Goal: Information Seeking & Learning: Learn about a topic

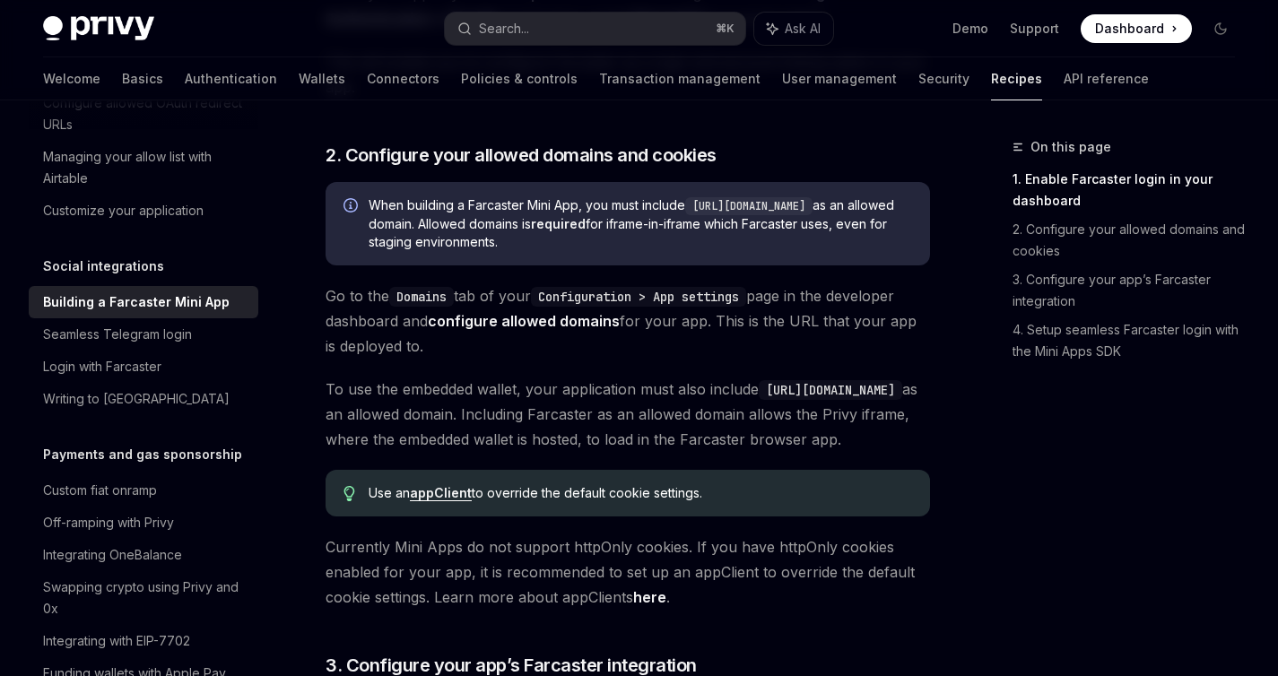
scroll to position [921, 0]
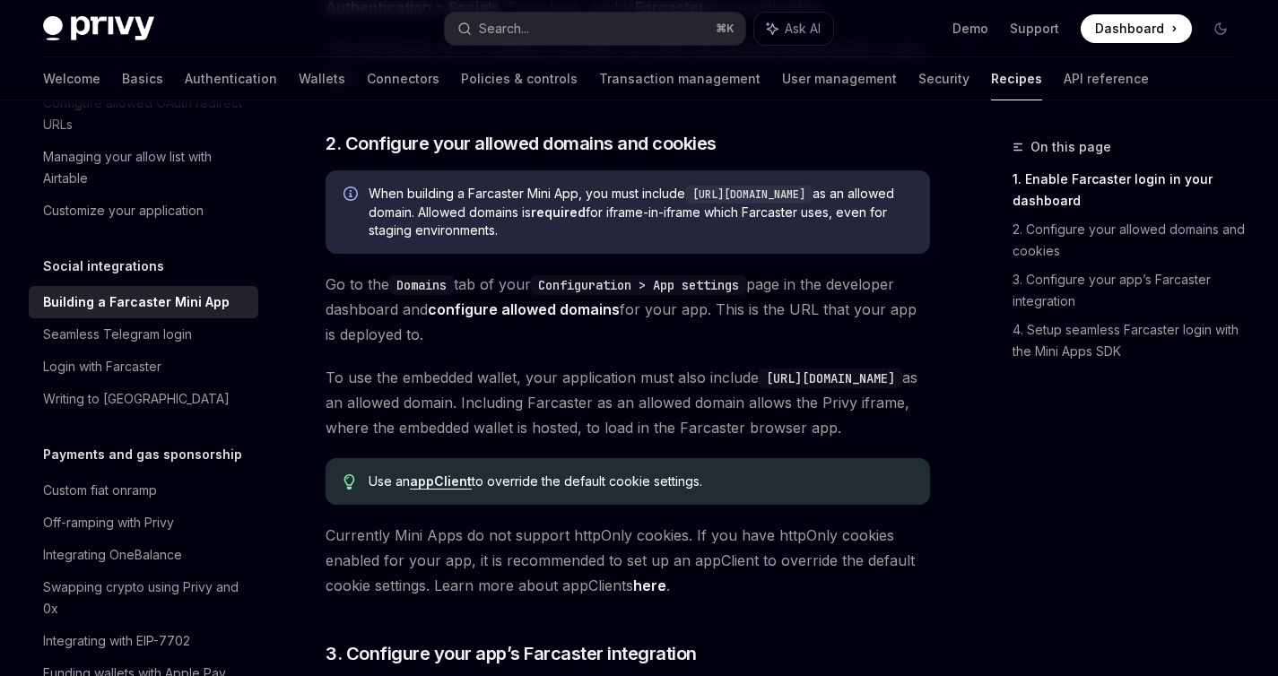
drag, startPoint x: 489, startPoint y: 421, endPoint x: 335, endPoint y: 417, distance: 154.4
click at [759, 388] on code "[URL][DOMAIN_NAME]" at bounding box center [831, 379] width 144 height 20
copy code "[URL][DOMAIN_NAME]"
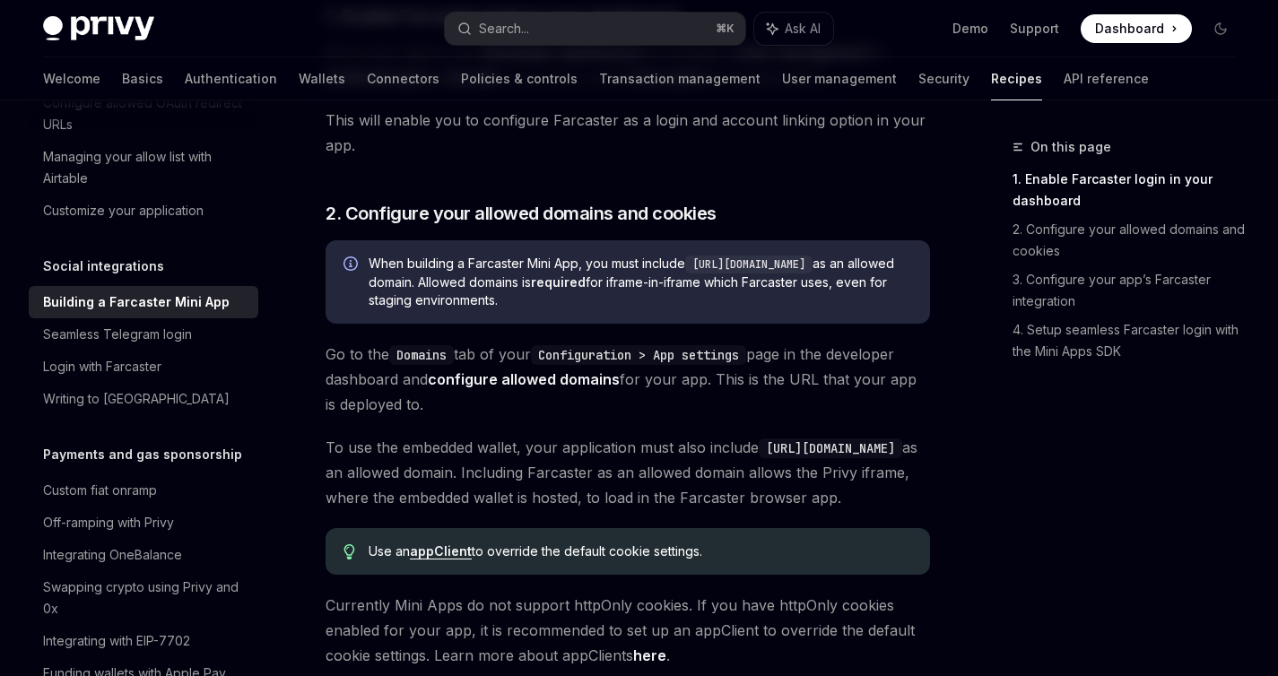
scroll to position [863, 0]
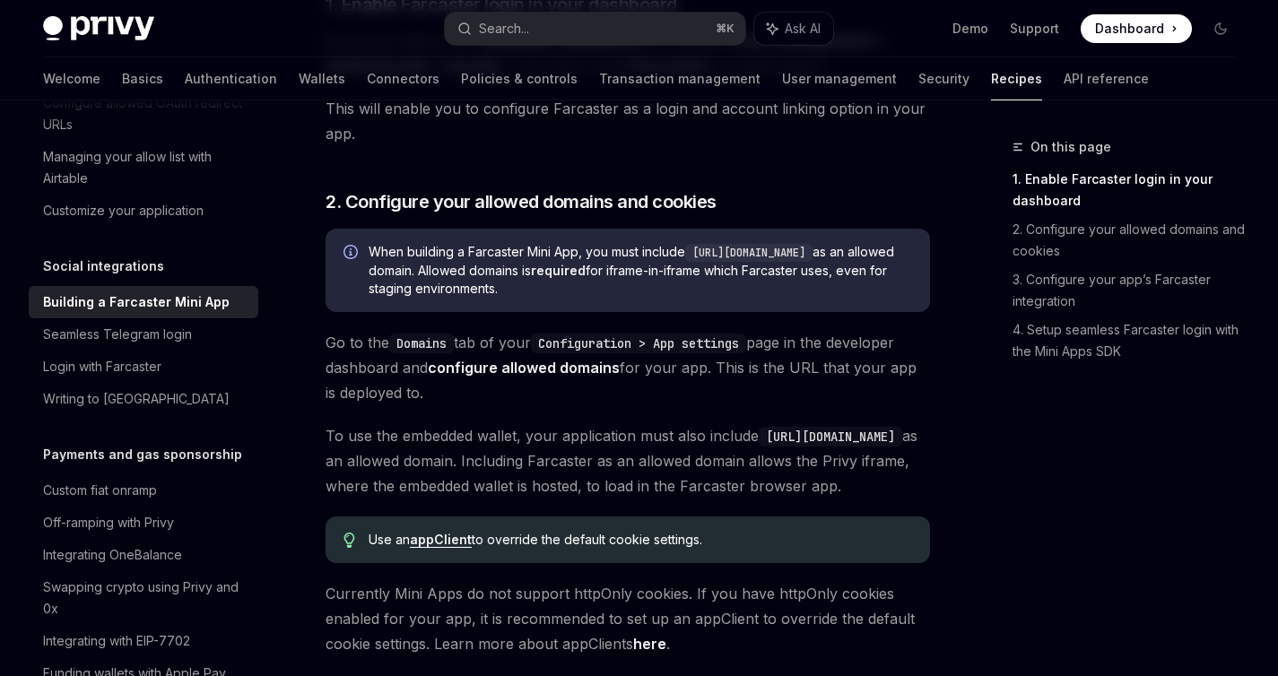
click at [449, 548] on link "appClient" at bounding box center [441, 540] width 62 height 16
type textarea "*"
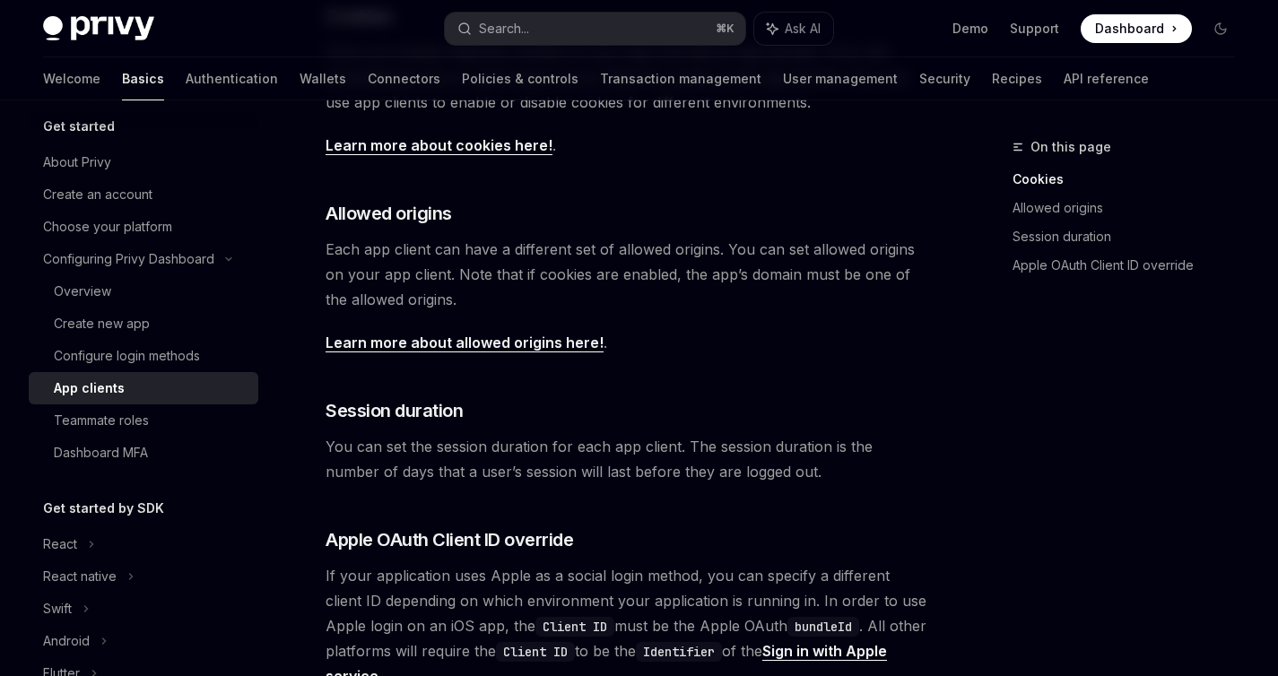
scroll to position [401, 0]
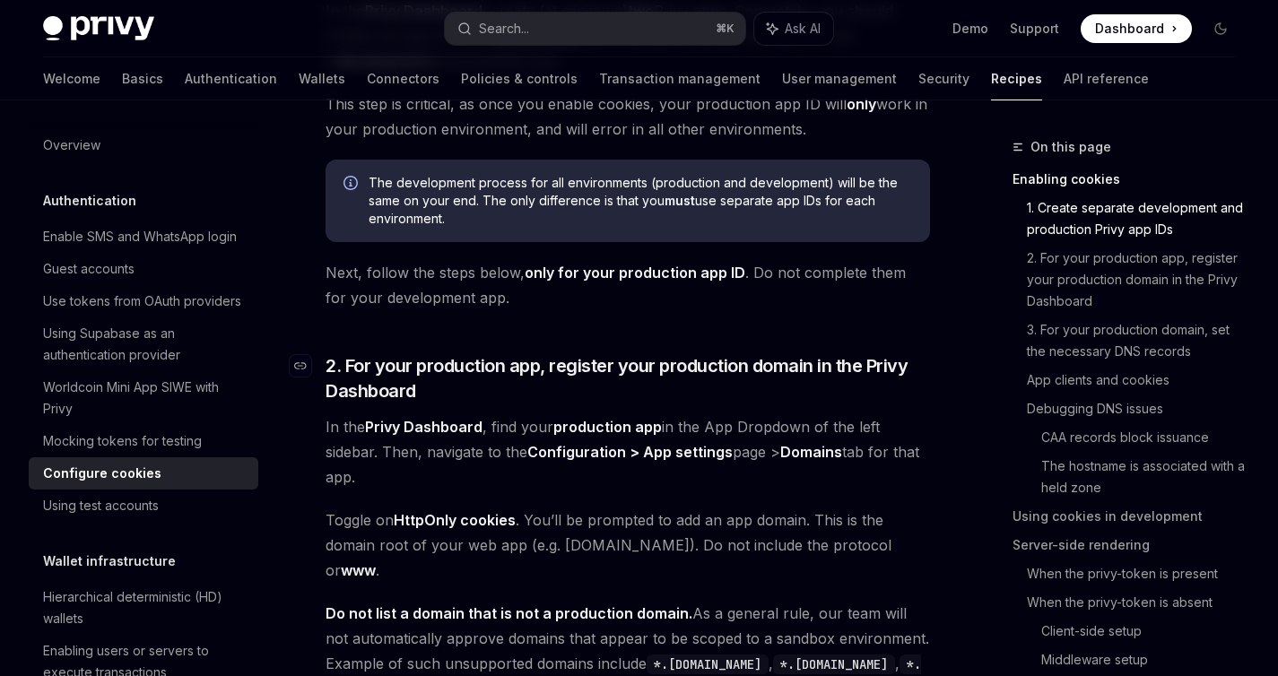
scroll to position [830, 0]
